Goal: Task Accomplishment & Management: Use online tool/utility

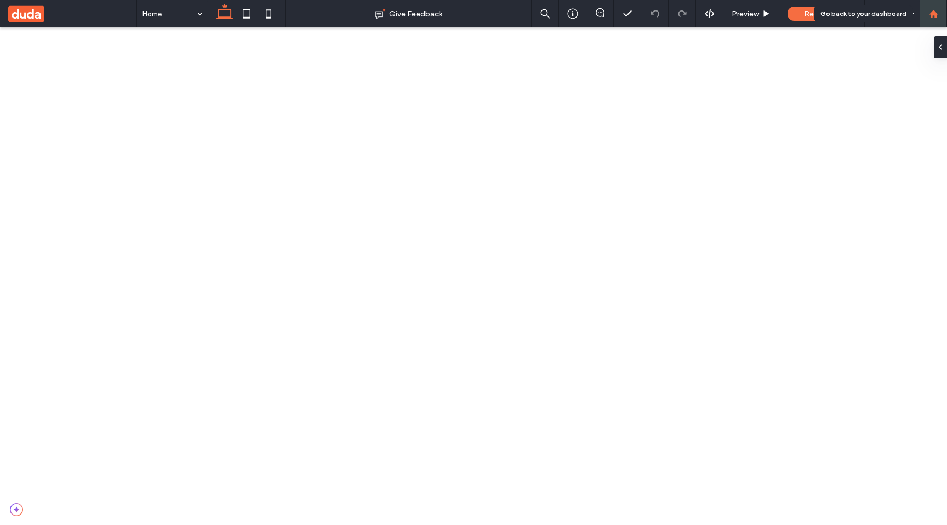
click at [923, 27] on div at bounding box center [933, 13] width 27 height 27
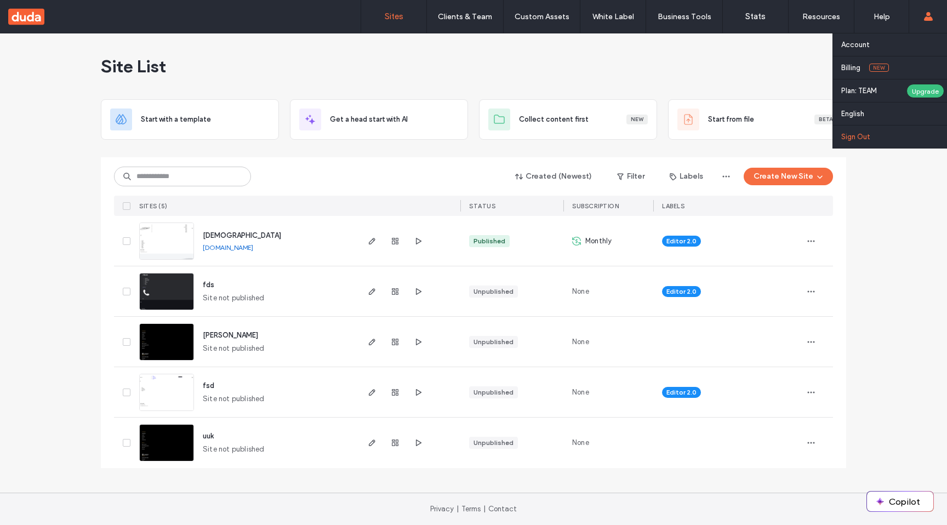
click at [886, 138] on link "Sign Out" at bounding box center [894, 136] width 106 height 22
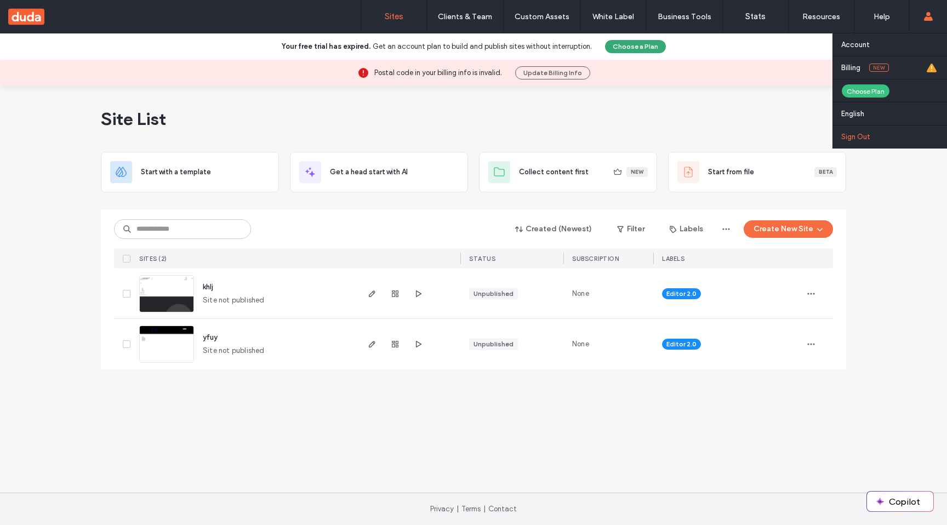
click at [874, 145] on link "Sign Out" at bounding box center [894, 136] width 106 height 22
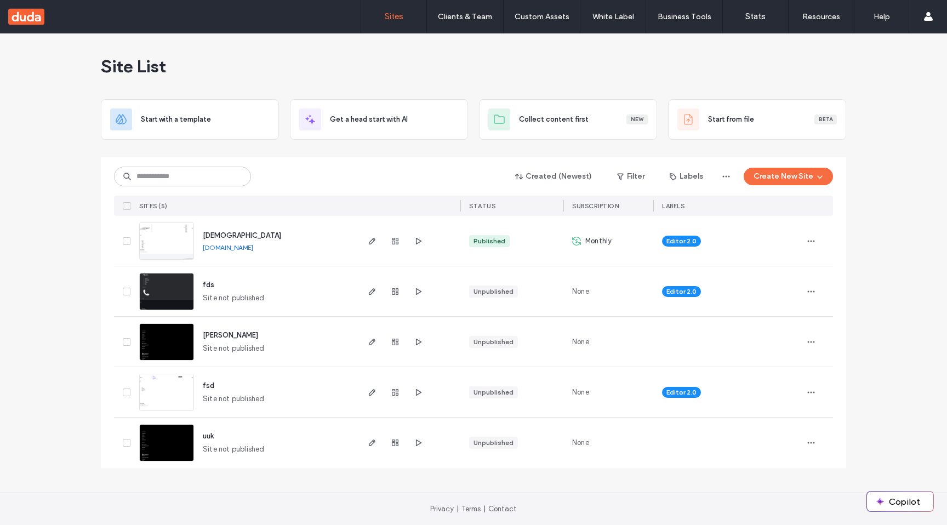
click at [174, 243] on img at bounding box center [167, 260] width 54 height 75
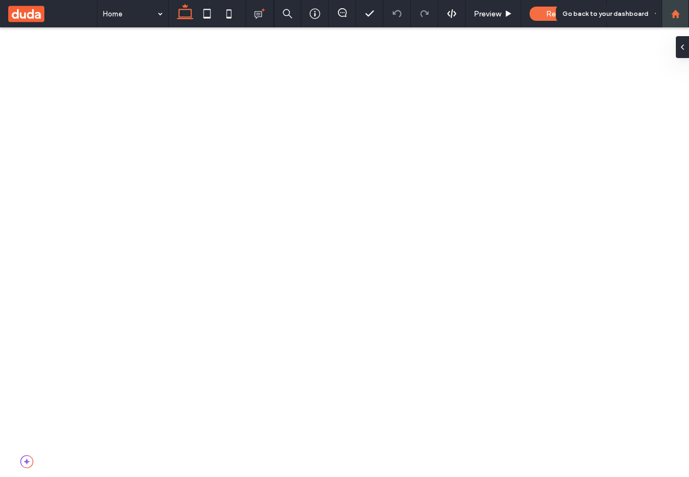
click at [686, 9] on div at bounding box center [676, 13] width 26 height 9
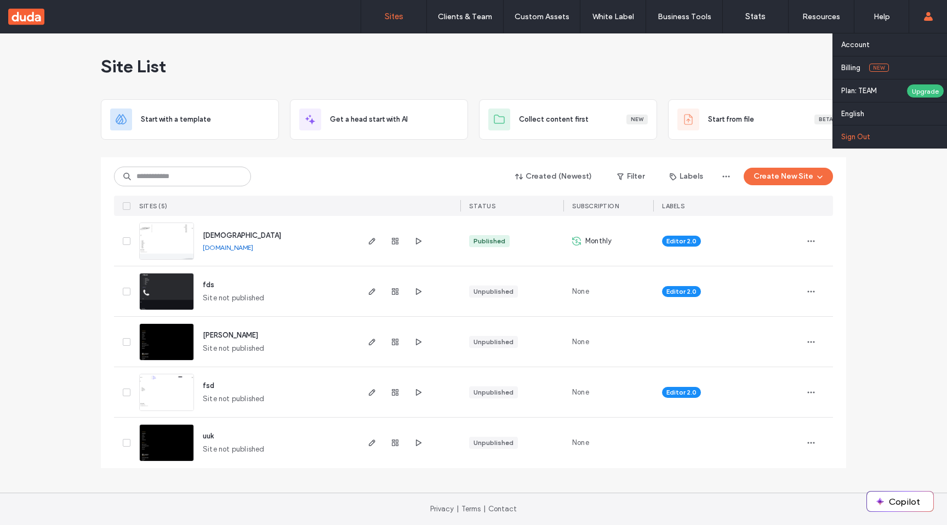
click at [868, 139] on label "Sign Out" at bounding box center [855, 137] width 29 height 8
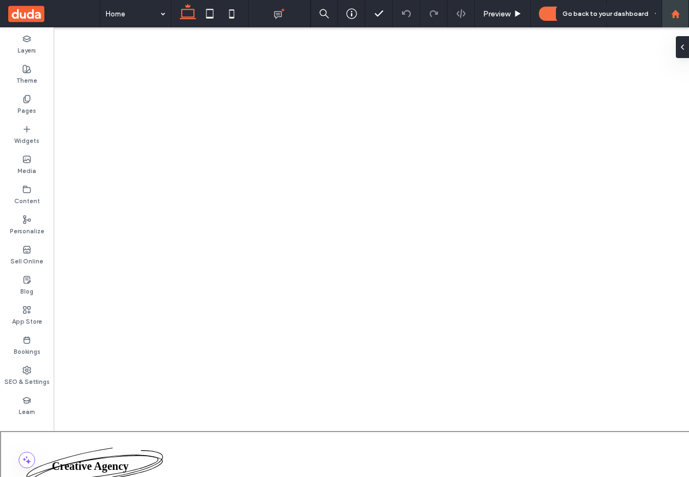
click at [671, 5] on div at bounding box center [675, 13] width 27 height 27
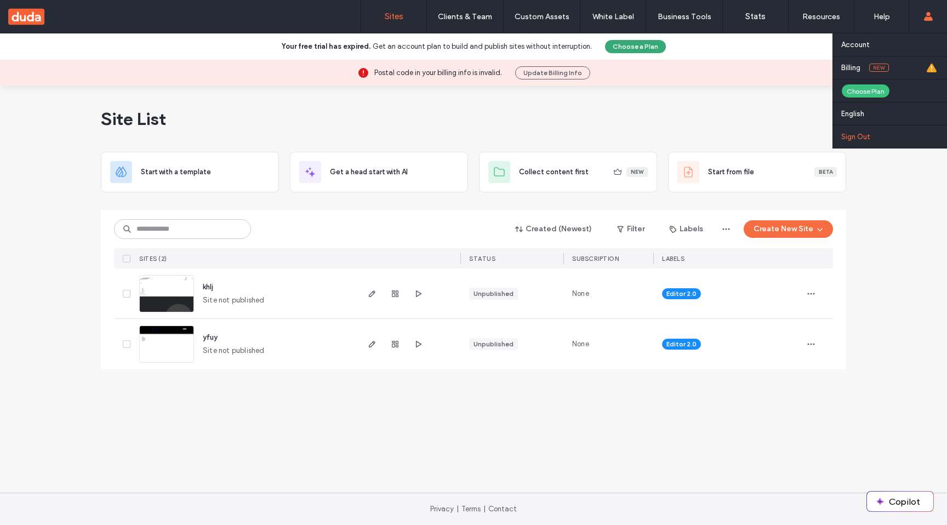
click at [847, 140] on label "Sign Out" at bounding box center [855, 137] width 29 height 8
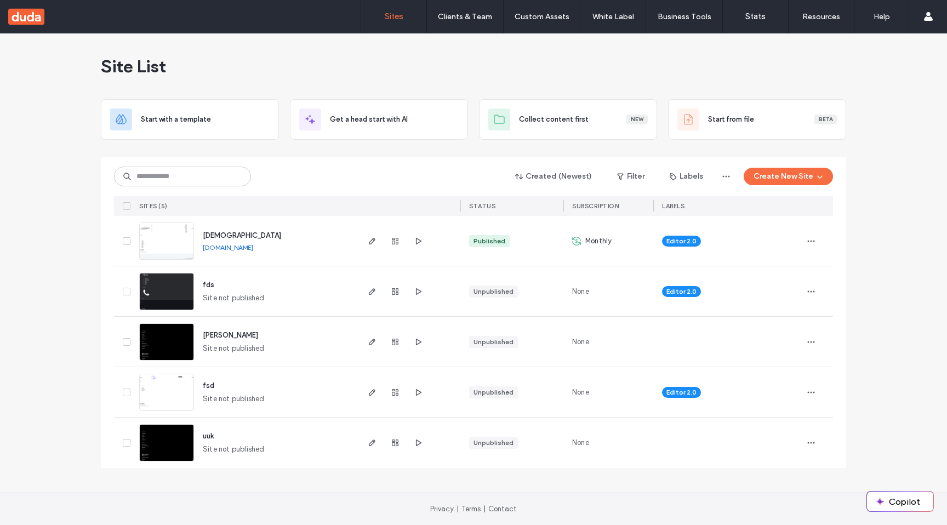
click at [181, 229] on img at bounding box center [167, 260] width 54 height 75
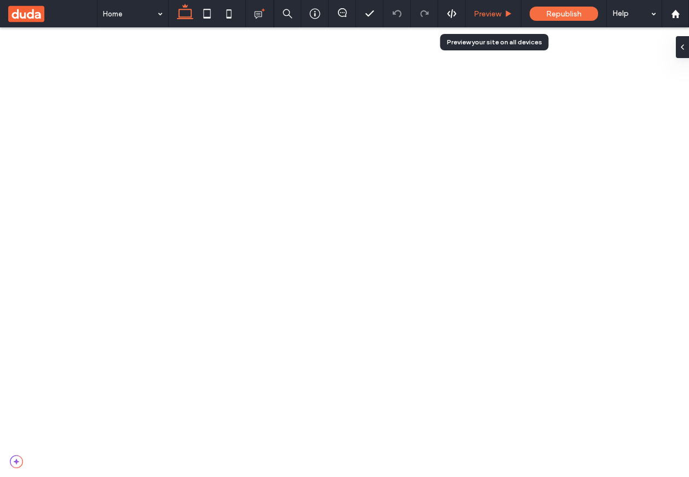
click at [490, 2] on div "Preview" at bounding box center [494, 13] width 56 height 27
click at [488, 9] on span "Preview" at bounding box center [487, 13] width 27 height 9
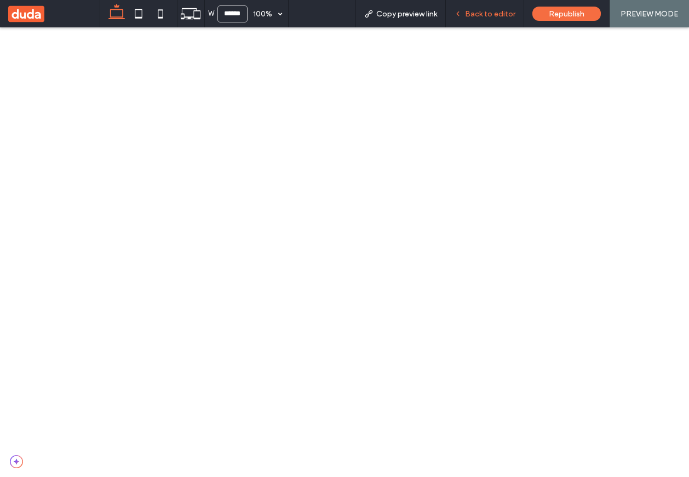
click at [493, 7] on div "Back to editor" at bounding box center [485, 13] width 78 height 27
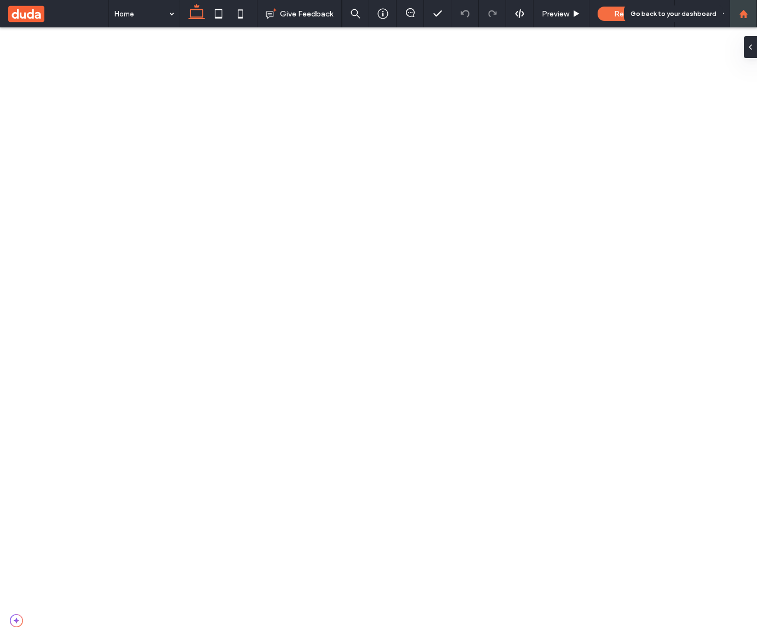
click at [741, 12] on use at bounding box center [743, 13] width 8 height 8
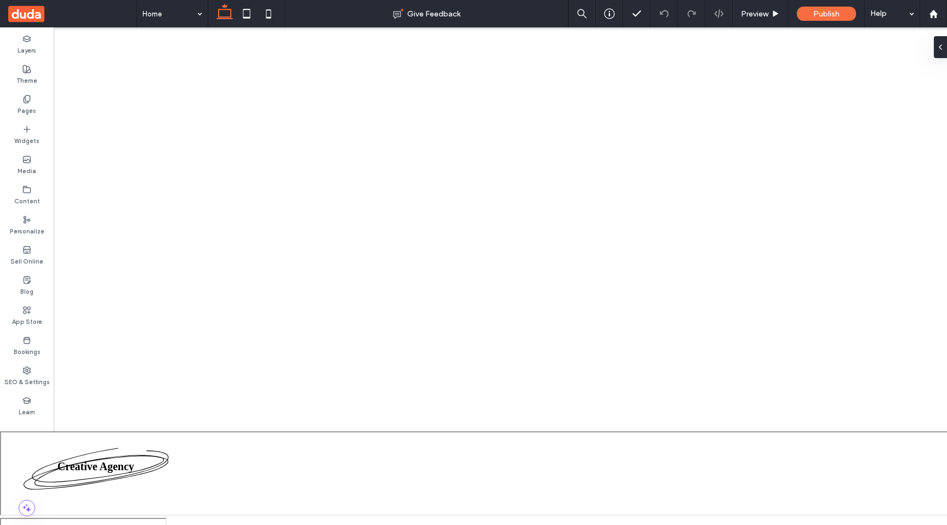
click at [220, 14] on icon at bounding box center [225, 14] width 22 height 22
click at [770, 12] on div "Preview" at bounding box center [760, 13] width 55 height 9
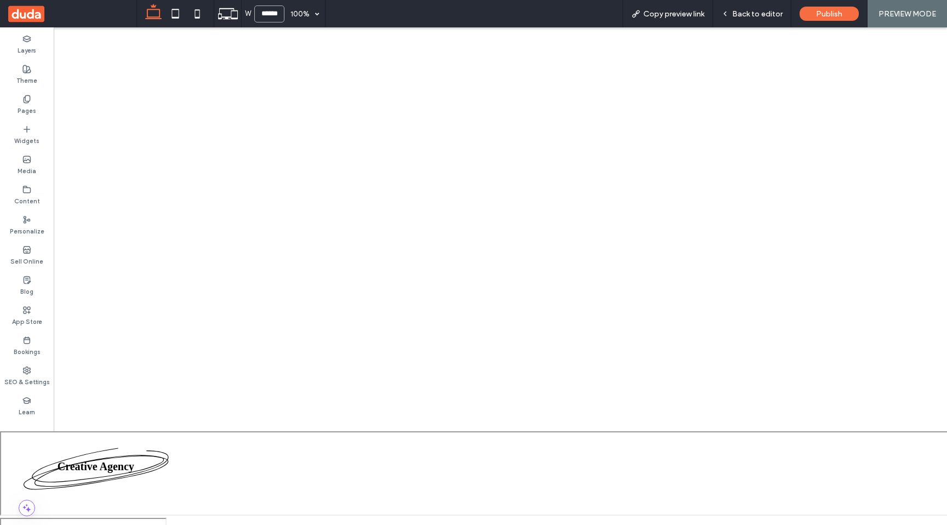
drag, startPoint x: 272, startPoint y: 15, endPoint x: 272, endPoint y: 7, distance: 8.8
click at [272, 13] on input "******" at bounding box center [269, 13] width 30 height 17
type input "******"
click at [749, 9] on span "Back to editor" at bounding box center [757, 13] width 50 height 9
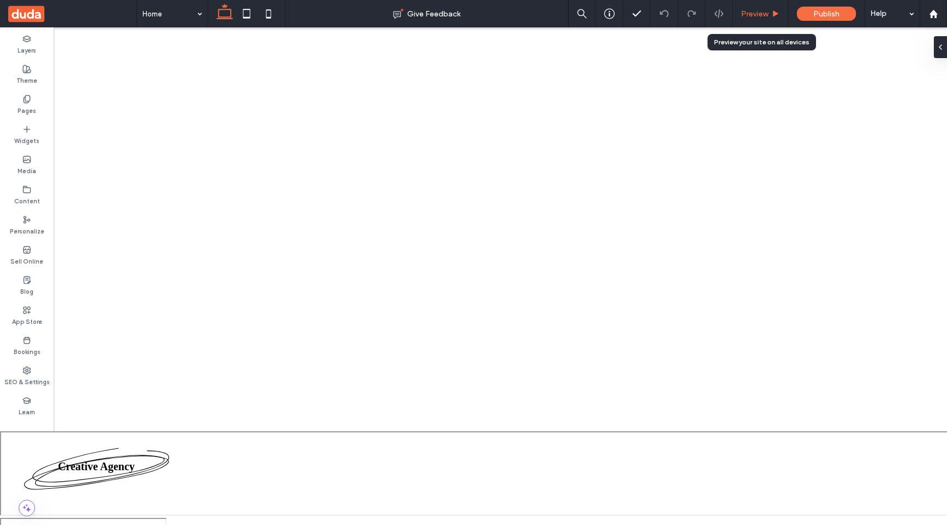
click at [768, 18] on div "Preview" at bounding box center [761, 13] width 56 height 27
click at [772, 13] on icon at bounding box center [776, 14] width 8 height 8
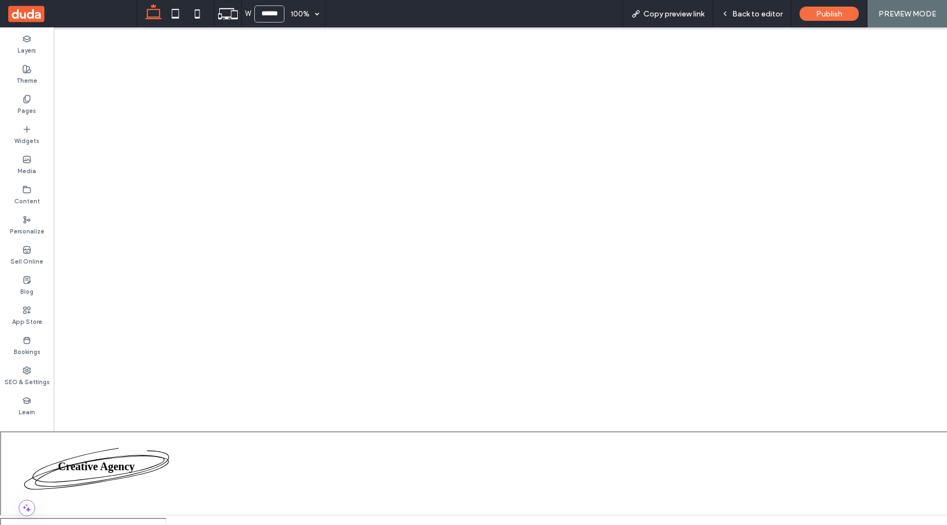
click at [880, 7] on div "PREVIEW MODE" at bounding box center [907, 13] width 79 height 27
click at [780, 10] on span "Back to editor" at bounding box center [757, 13] width 50 height 9
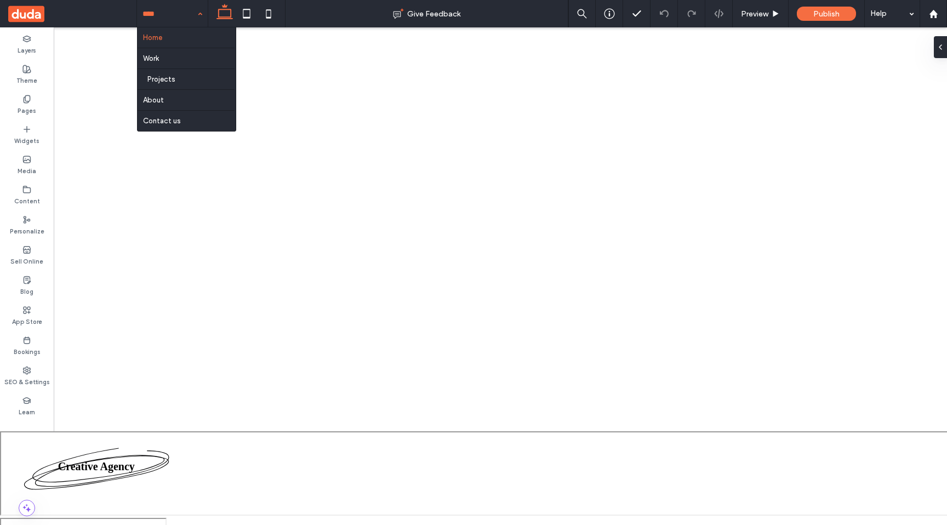
click at [184, 12] on input at bounding box center [169, 13] width 54 height 27
